Goal: Find specific page/section: Find specific page/section

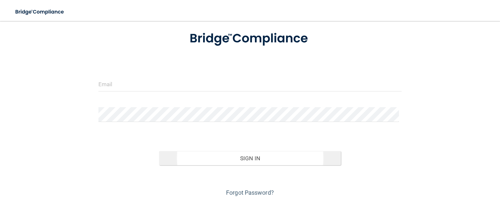
scroll to position [65, 0]
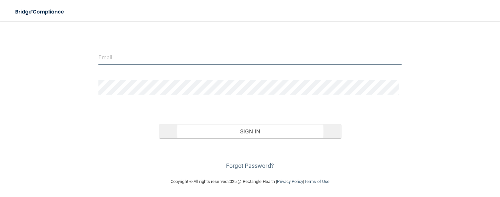
type input "[EMAIL_ADDRESS][DOMAIN_NAME]"
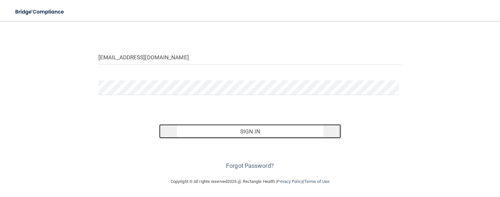
click at [247, 131] on button "Sign In" at bounding box center [250, 131] width 182 height 14
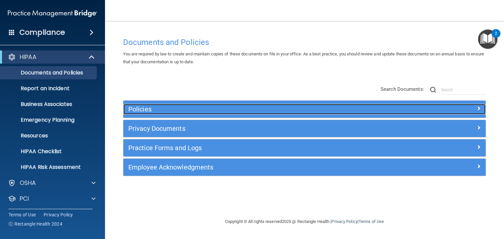
click at [132, 110] on h5 "Policies" at bounding box center [259, 109] width 262 height 7
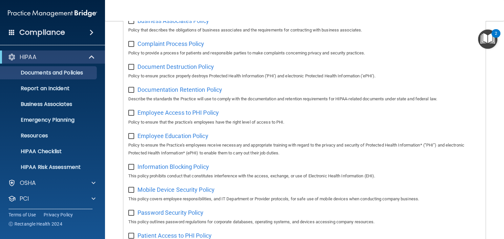
scroll to position [341, 0]
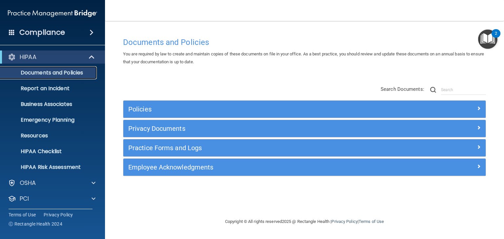
click at [63, 74] on p "Documents and Policies" at bounding box center [49, 73] width 90 height 7
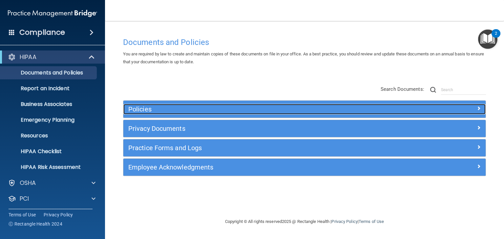
click at [140, 109] on h5 "Policies" at bounding box center [259, 109] width 262 height 7
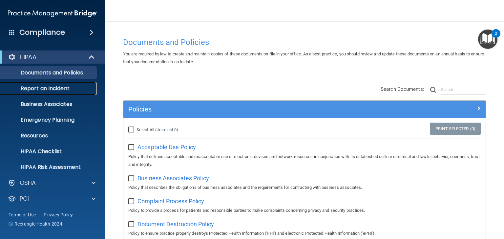
click at [51, 88] on p "Report an Incident" at bounding box center [49, 88] width 90 height 7
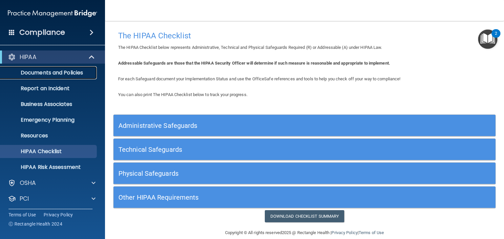
click at [59, 73] on p "Documents and Policies" at bounding box center [49, 73] width 90 height 7
